Goal: Find specific page/section: Find specific page/section

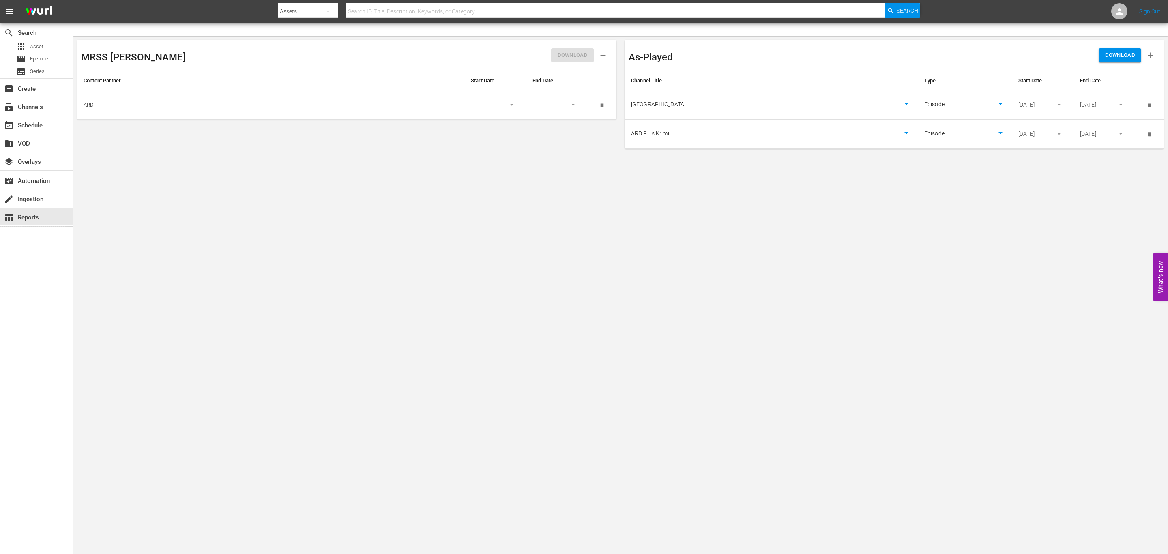
click at [310, 5] on div "Assets" at bounding box center [308, 11] width 60 height 23
click at [311, 58] on div "Episodes" at bounding box center [303, 60] width 32 height 13
click at [385, 8] on div "Channels Series Episodes Assets" at bounding box center [584, 277] width 1168 height 554
click at [385, 8] on input "text" at bounding box center [615, 11] width 538 height 19
type input "circle"
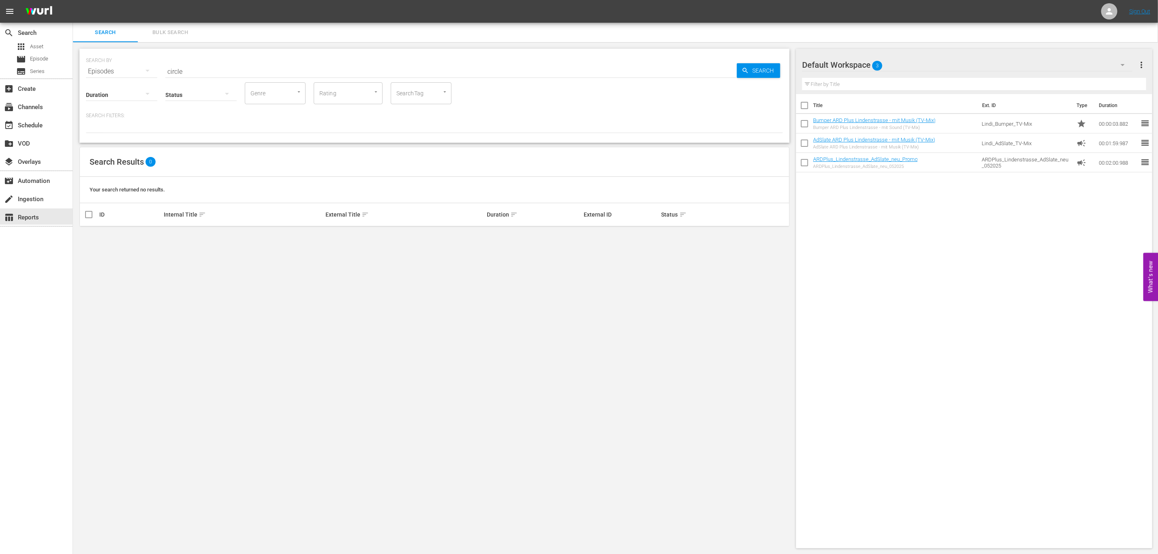
click at [289, 313] on div "SEARCH BY Search By Episodes Search ID, Title, Description, Keywords, or Catego…" at bounding box center [434, 298] width 723 height 512
click at [206, 67] on input "circle" at bounding box center [451, 71] width 572 height 19
paste input "bletchley circl"
type input "bletchley circl"
click at [41, 49] on span "Asset" at bounding box center [36, 47] width 13 height 8
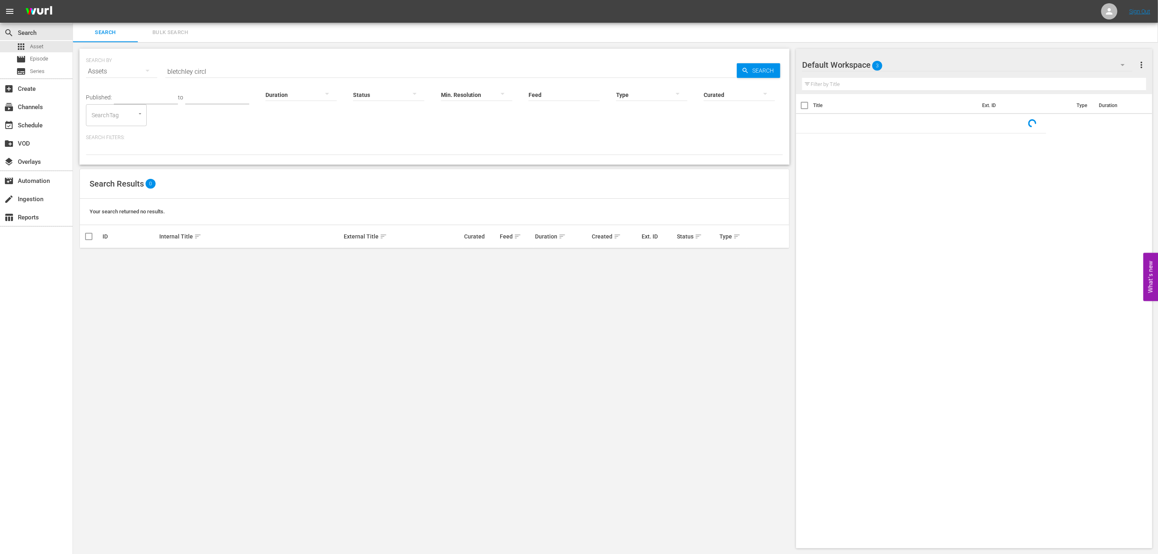
click at [207, 69] on input "bletchley circl" at bounding box center [451, 71] width 572 height 19
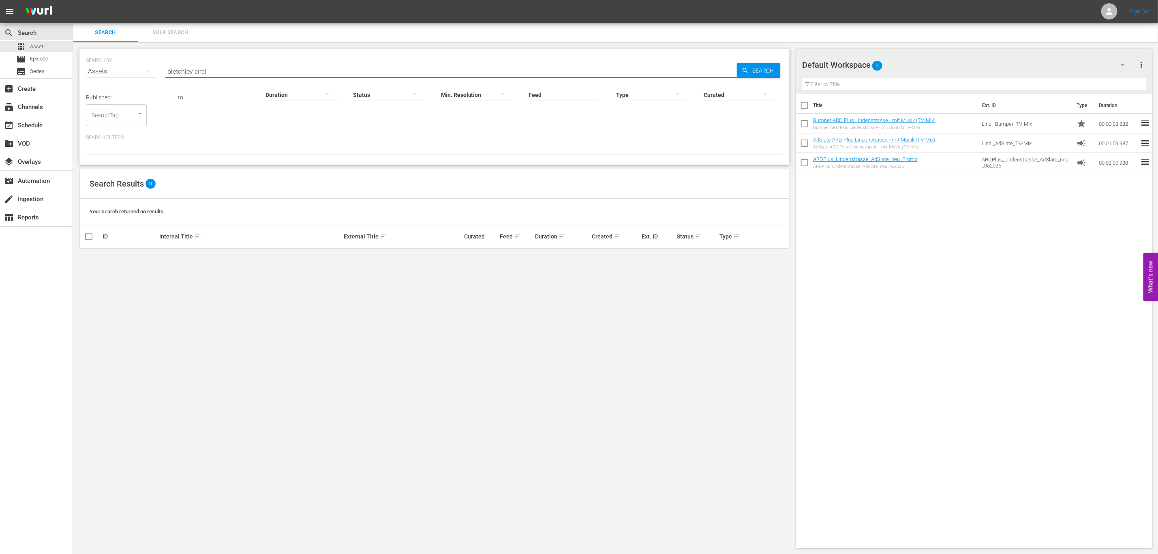
click at [387, 369] on div "SEARCH BY Search By Assets Search ID, Title, Description, Keywords, or Category…" at bounding box center [434, 298] width 723 height 512
